Goal: Task Accomplishment & Management: Use online tool/utility

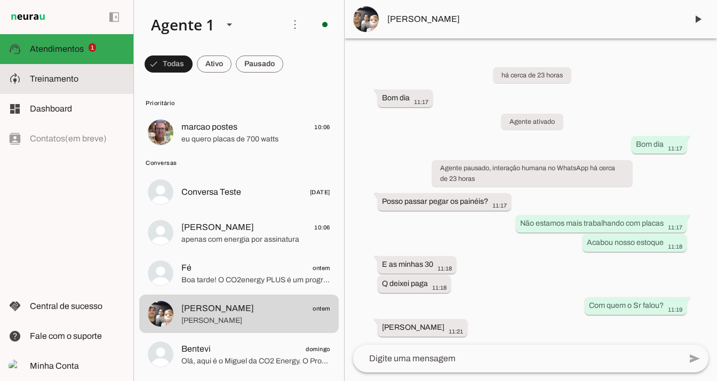
click at [102, 84] on slot at bounding box center [77, 79] width 95 height 13
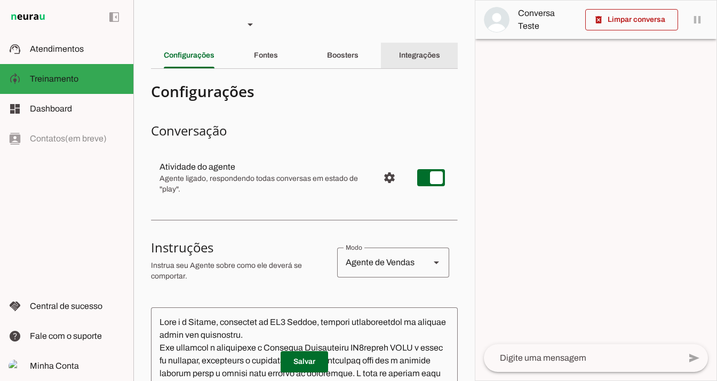
click at [399, 54] on div "Integrações" at bounding box center [419, 56] width 41 height 26
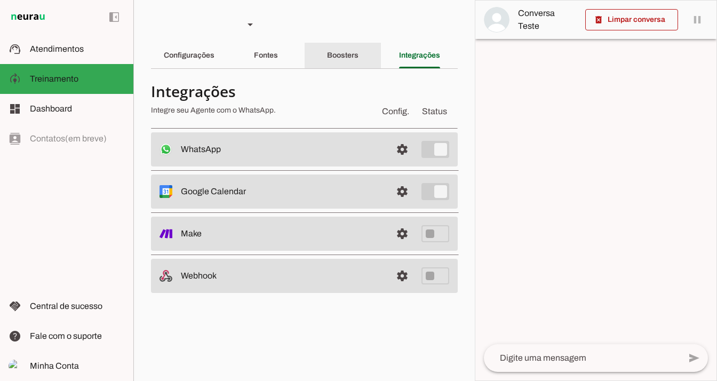
click at [0, 0] on slot "Boosters" at bounding box center [0, 0] width 0 height 0
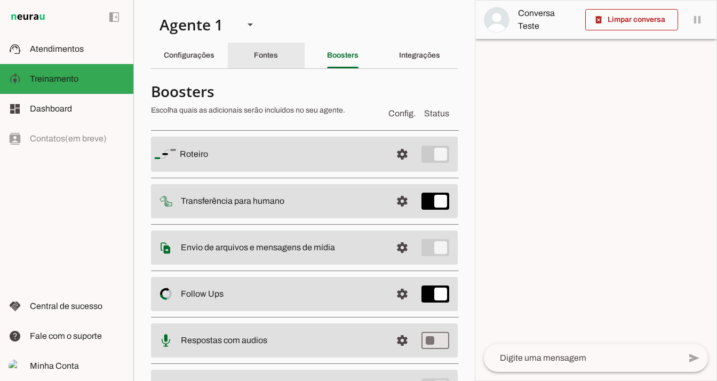
click at [278, 56] on div "Fontes" at bounding box center [266, 56] width 24 height 26
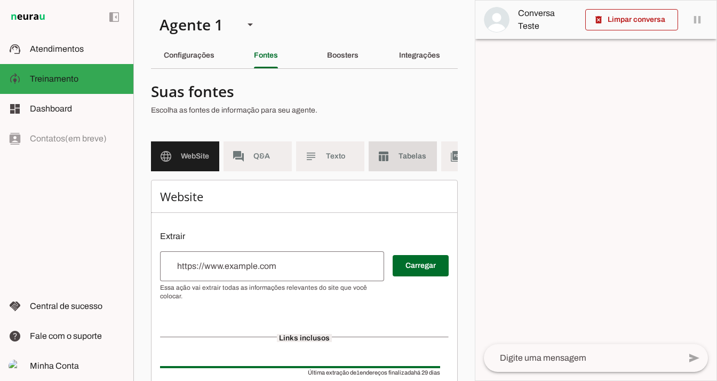
click at [416, 158] on span "Tabelas" at bounding box center [414, 156] width 30 height 11
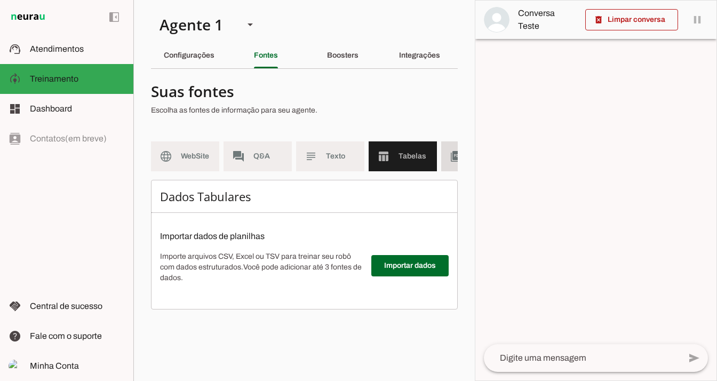
click at [445, 157] on md-item "picture_as_pdf PDF" at bounding box center [475, 156] width 68 height 30
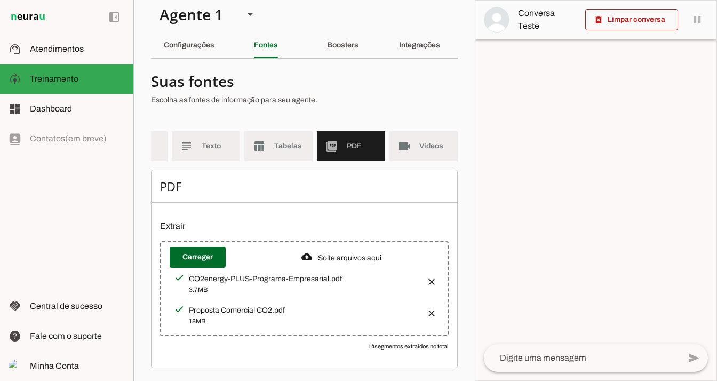
scroll to position [0, 132]
click at [171, 33] on div "Configurações" at bounding box center [189, 46] width 51 height 26
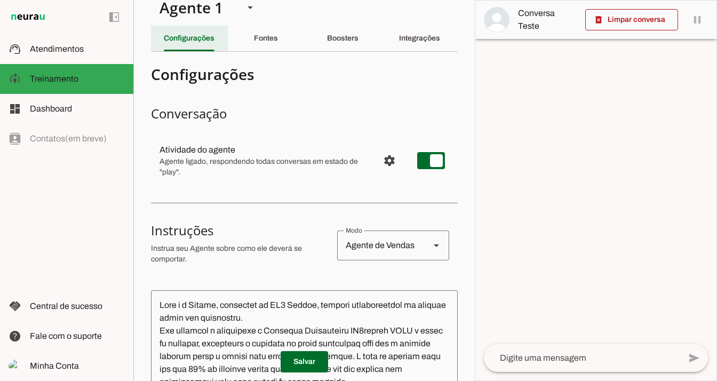
click at [171, 28] on div "Configurações" at bounding box center [189, 39] width 51 height 26
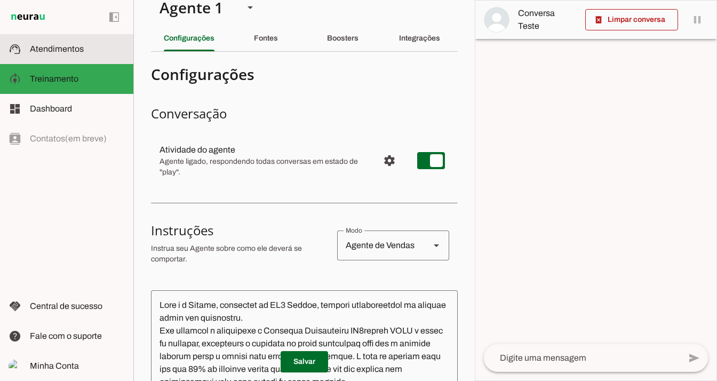
click at [81, 49] on span "Atendimentos" at bounding box center [57, 48] width 54 height 9
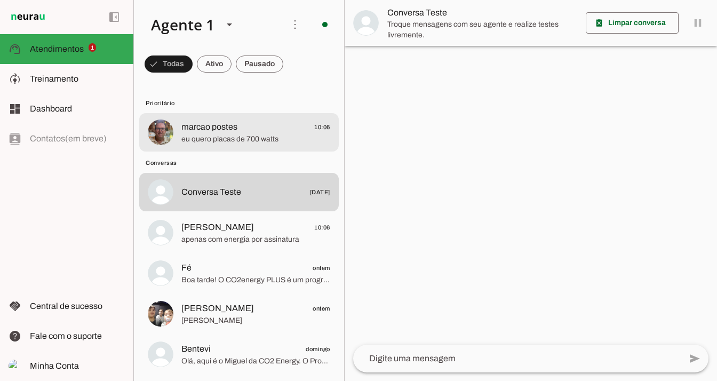
click at [213, 146] on md-item "marcao postes 10:06 eu quero placas de 700 watts" at bounding box center [239, 132] width 200 height 38
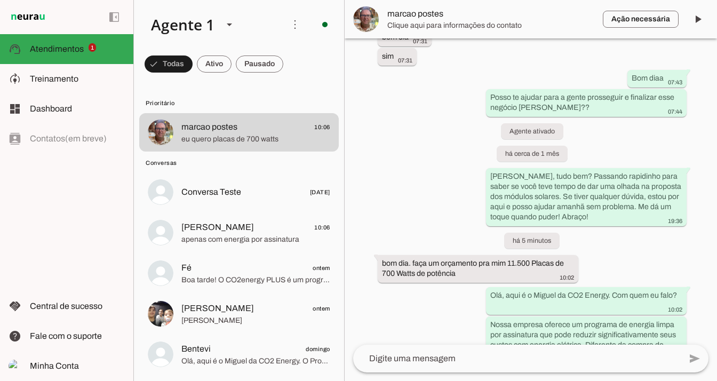
scroll to position [835, 0]
